Goal: Transaction & Acquisition: Purchase product/service

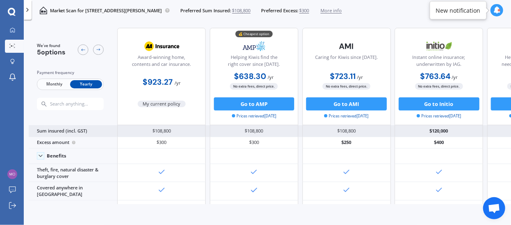
drag, startPoint x: 359, startPoint y: 9, endPoint x: 99, endPoint y: 130, distance: 287.0
click at [99, 130] on div "Sum insured (incl. GST)" at bounding box center [73, 130] width 89 height 11
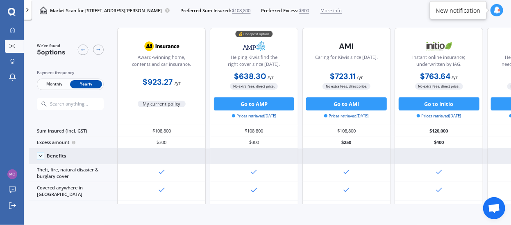
click at [39, 155] on icon at bounding box center [40, 156] width 7 height 7
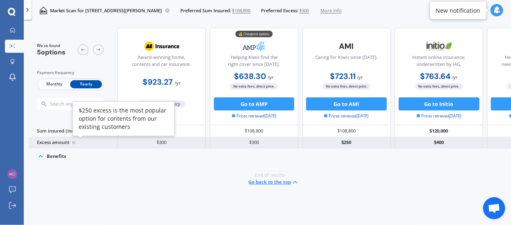
click at [73, 142] on circle at bounding box center [73, 142] width 3 height 3
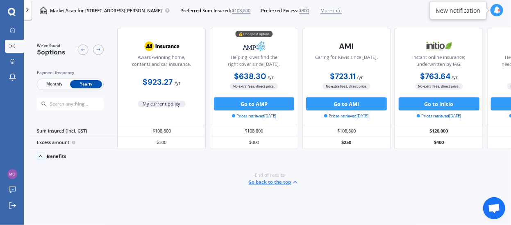
click at [41, 155] on icon at bounding box center [40, 156] width 7 height 7
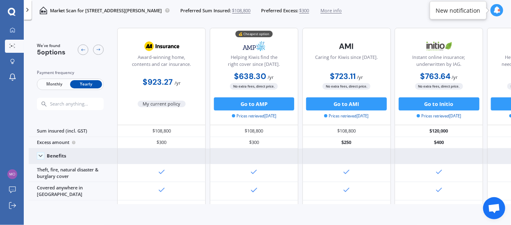
click at [498, 11] on icon at bounding box center [497, 10] width 7 height 7
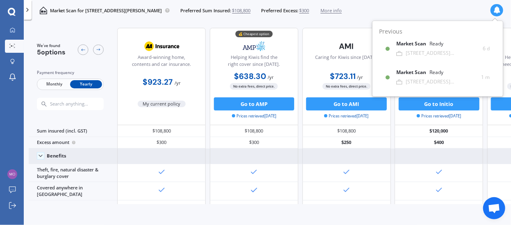
click at [416, 11] on div "Market Scan for [STREET_ADDRESS][PERSON_NAME] Sum Insured: $108,800 Preferred E…" at bounding box center [267, 10] width 487 height 21
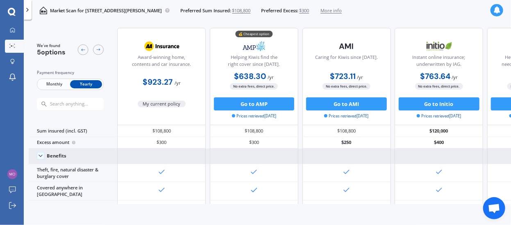
click at [28, 11] on icon at bounding box center [27, 10] width 7 height 7
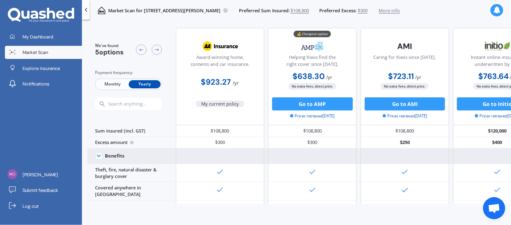
click at [52, 55] on link "Market Scan" at bounding box center [43, 52] width 77 height 13
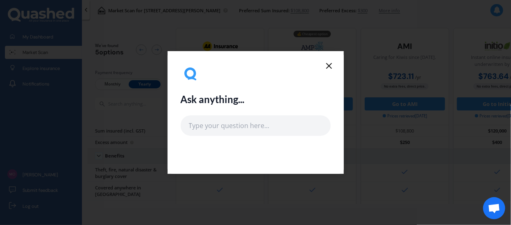
click at [328, 64] on icon at bounding box center [329, 66] width 10 height 10
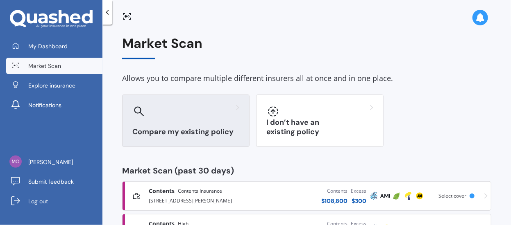
click at [222, 126] on div "Compare my existing policy" at bounding box center [185, 121] width 127 height 52
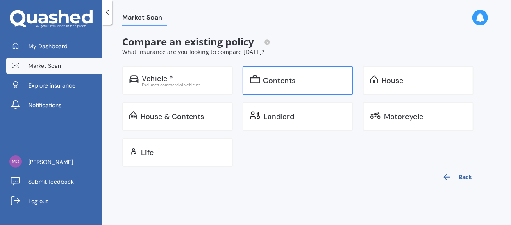
click at [287, 83] on div "Contents" at bounding box center [280, 81] width 32 height 8
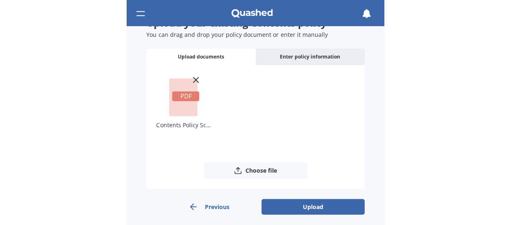
scroll to position [34, 0]
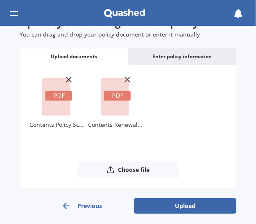
drag, startPoint x: 173, startPoint y: 125, endPoint x: 320, endPoint y: 121, distance: 146.8
click at [256, 121] on html "My Dashboard Market Scan Explore insurance Notifications [PERSON_NAME] Submit f…" at bounding box center [128, 112] width 256 height 224
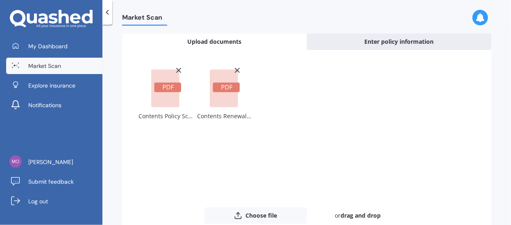
scroll to position [90, 0]
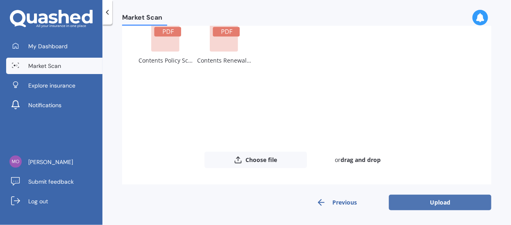
click at [432, 203] on button "Upload" at bounding box center [440, 203] width 102 height 16
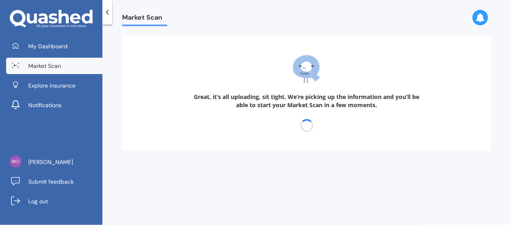
scroll to position [0, 0]
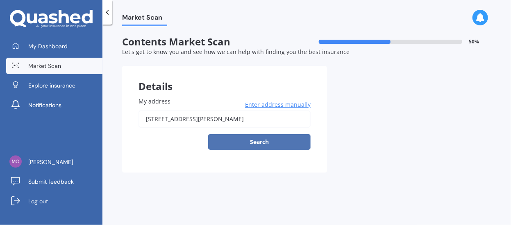
click at [262, 141] on button "Search" at bounding box center [259, 142] width 102 height 16
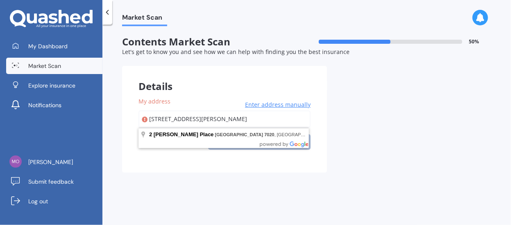
drag, startPoint x: 233, startPoint y: 133, endPoint x: 241, endPoint y: 133, distance: 7.4
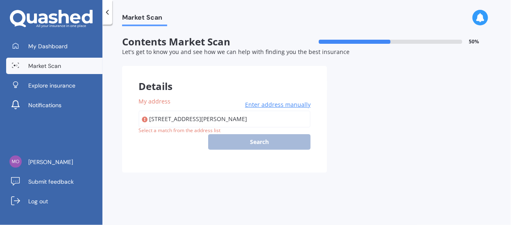
type input "[STREET_ADDRESS][PERSON_NAME]"
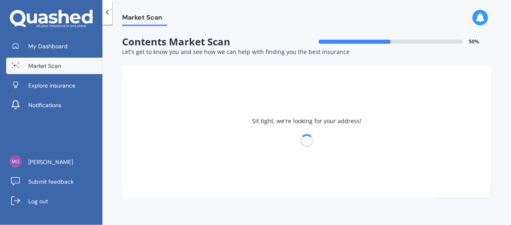
select select "09"
select select "11"
select select "1956"
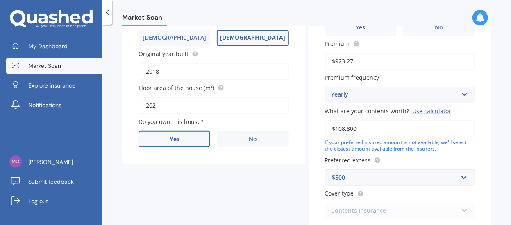
scroll to position [152, 0]
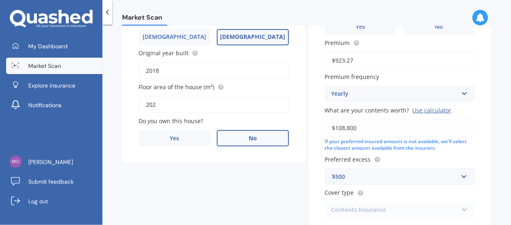
drag, startPoint x: 190, startPoint y: 139, endPoint x: 254, endPoint y: 136, distance: 63.6
click at [190, 139] on label "Yes" at bounding box center [175, 138] width 72 height 16
click at [0, 0] on input "Yes" at bounding box center [0, 0] width 0 height 0
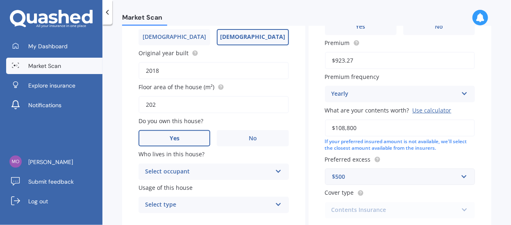
click at [276, 169] on icon at bounding box center [278, 170] width 7 height 6
click at [194, 189] on div "Owner" at bounding box center [214, 188] width 150 height 15
click at [277, 203] on icon at bounding box center [278, 203] width 7 height 6
drag, startPoint x: 173, startPoint y: 172, endPoint x: 179, endPoint y: 171, distance: 6.2
click at [174, 172] on span "Permanent" at bounding box center [161, 175] width 31 height 8
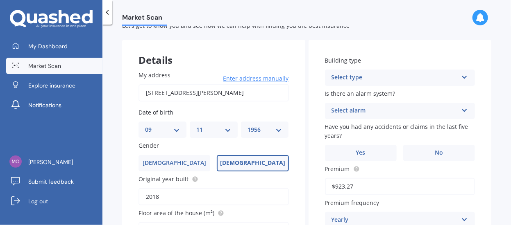
scroll to position [24, 0]
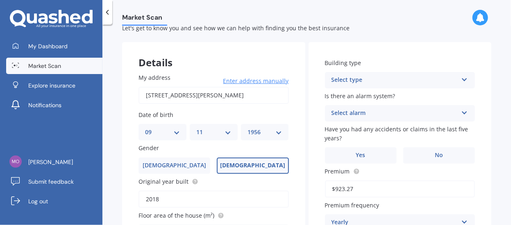
click at [461, 75] on icon at bounding box center [464, 78] width 7 height 6
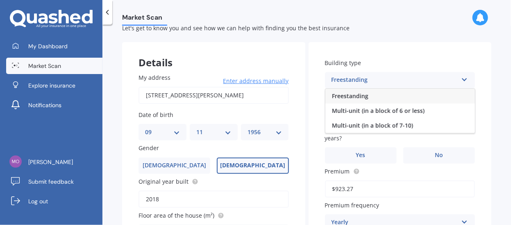
click at [361, 98] on span "Freestanding" at bounding box center [350, 96] width 36 height 8
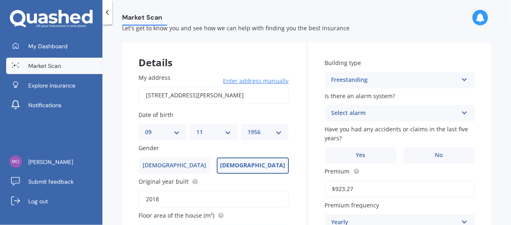
click at [462, 112] on icon at bounding box center [464, 112] width 7 height 6
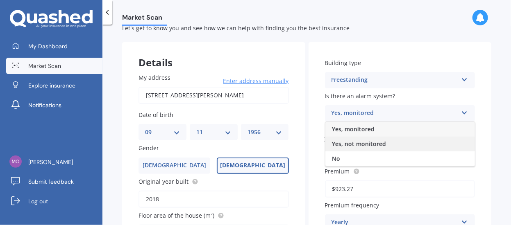
click at [367, 143] on span "Yes, not monitored" at bounding box center [359, 144] width 54 height 8
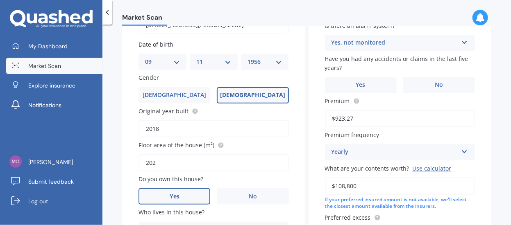
scroll to position [96, 0]
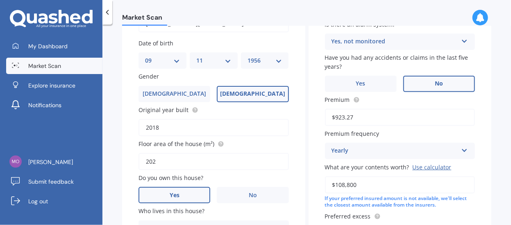
click at [455, 87] on label "No" at bounding box center [439, 84] width 72 height 16
click at [0, 0] on input "No" at bounding box center [0, 0] width 0 height 0
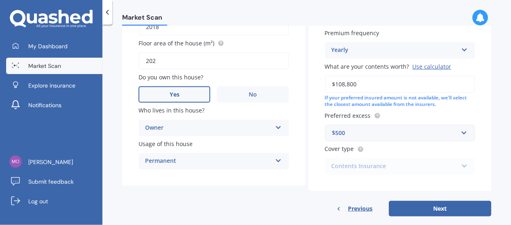
scroll to position [208, 0]
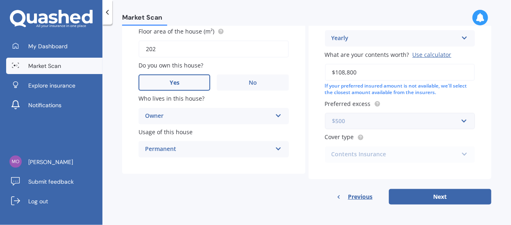
click at [460, 121] on input "text" at bounding box center [397, 122] width 143 height 16
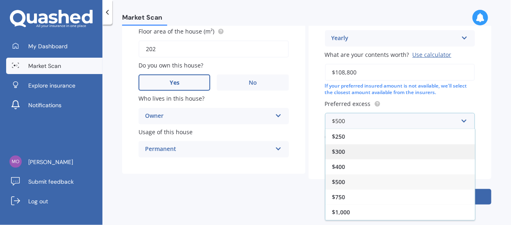
click at [357, 151] on div "$300" at bounding box center [400, 151] width 150 height 15
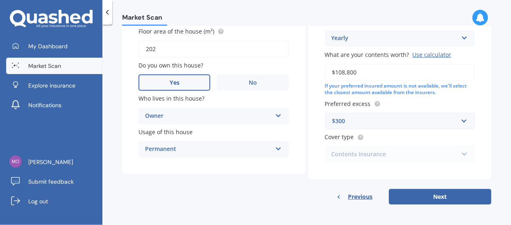
click at [461, 153] on div "Contents Insurance Contents Insurance Limited Contents" at bounding box center [400, 155] width 150 height 16
click at [442, 196] on button "Next" at bounding box center [440, 197] width 102 height 16
select select "09"
select select "11"
select select "1956"
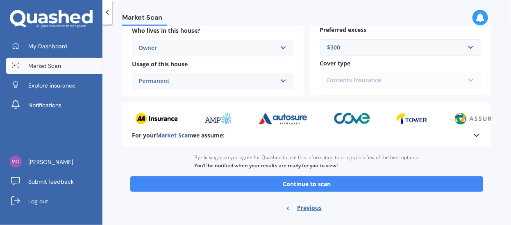
scroll to position [254, 0]
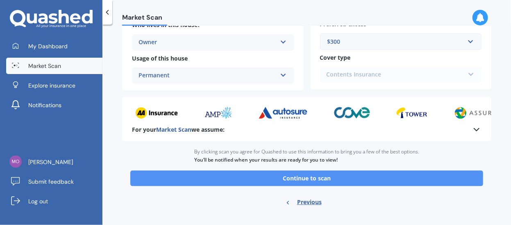
click at [338, 176] on button "Continue to scan" at bounding box center [306, 179] width 353 height 16
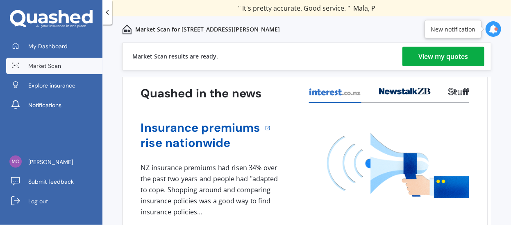
click at [430, 54] on div "View my quotes" at bounding box center [444, 57] width 50 height 20
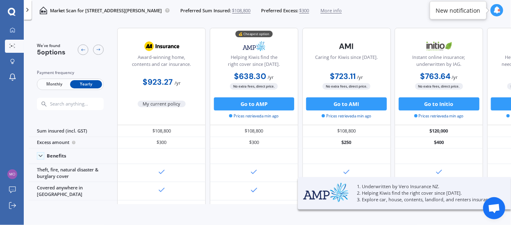
click at [412, 214] on div "We've found 5 options Payment frequency Monthly Yearly Award-winning home, cont…" at bounding box center [270, 125] width 482 height 204
click at [291, 52] on div "💰 Cheapest option Helping Kiwis find the right cover since [DATE]." at bounding box center [254, 54] width 77 height 32
click at [498, 8] on icon at bounding box center [497, 10] width 7 height 7
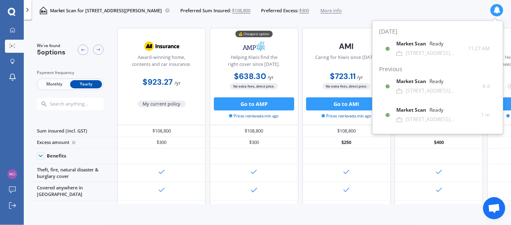
click at [413, 5] on div "Market Scan for [STREET_ADDRESS][PERSON_NAME] Sum Insured: $108,800 Preferred E…" at bounding box center [267, 10] width 487 height 21
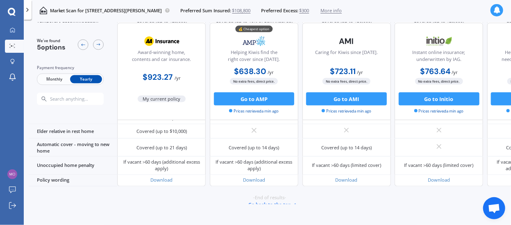
scroll to position [627, 0]
click at [261, 102] on button "Go to AMP" at bounding box center [254, 98] width 81 height 13
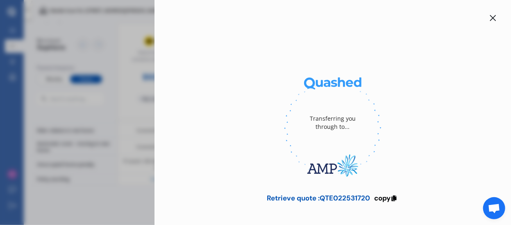
click at [490, 17] on icon at bounding box center [493, 18] width 6 height 6
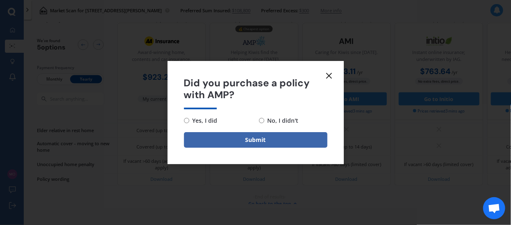
click at [262, 119] on input "No, I didn't" at bounding box center [261, 120] width 5 height 5
radio input "true"
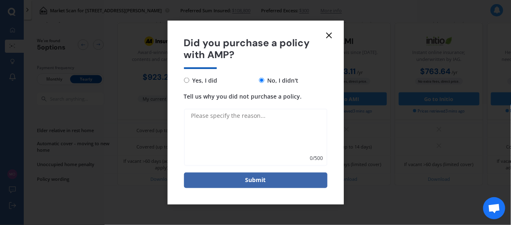
click at [332, 34] on icon at bounding box center [329, 36] width 10 height 10
